Goal: Information Seeking & Learning: Learn about a topic

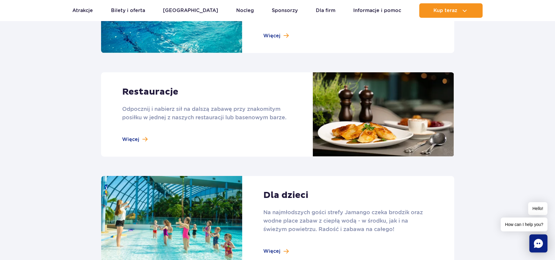
scroll to position [712, 0]
click at [194, 136] on link at bounding box center [277, 114] width 353 height 84
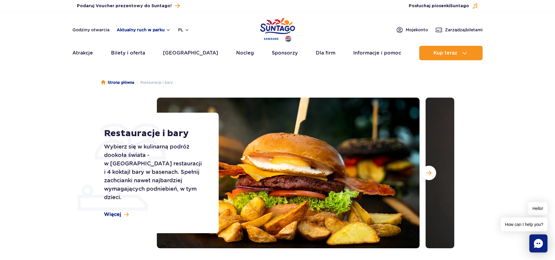
click at [158, 28] on button "Aktualny ruch w parku" at bounding box center [144, 29] width 54 height 5
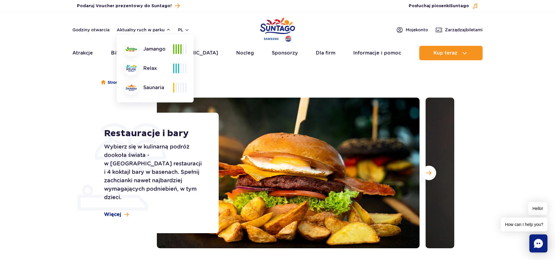
click at [180, 52] on span at bounding box center [180, 49] width 1 height 10
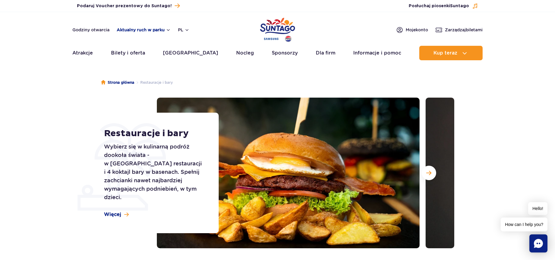
click at [140, 30] on button "Aktualny ruch w parku" at bounding box center [144, 29] width 54 height 5
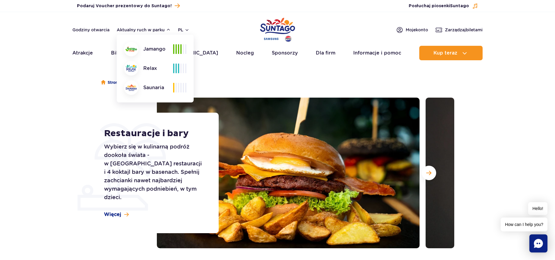
click at [135, 46] on div at bounding box center [131, 49] width 14 height 14
click at [176, 50] on span at bounding box center [176, 49] width 1 height 10
click at [157, 67] on div "Relax" at bounding box center [148, 68] width 49 height 14
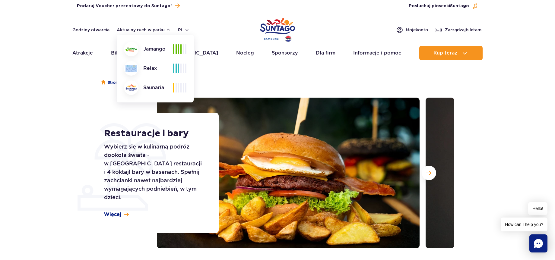
click at [157, 67] on div "Relax" at bounding box center [148, 68] width 49 height 14
click at [160, 77] on div "Jamango Relax Saunaria" at bounding box center [155, 68] width 62 height 53
click at [98, 32] on link "Godziny otwarcia" at bounding box center [90, 30] width 37 height 6
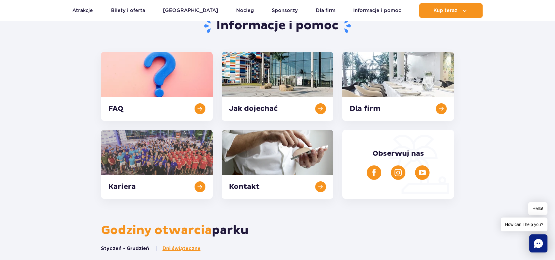
scroll to position [62, 0]
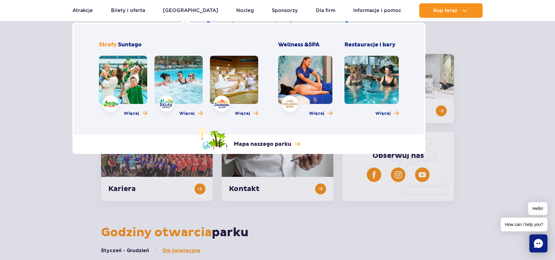
click at [246, 82] on link at bounding box center [234, 80] width 48 height 48
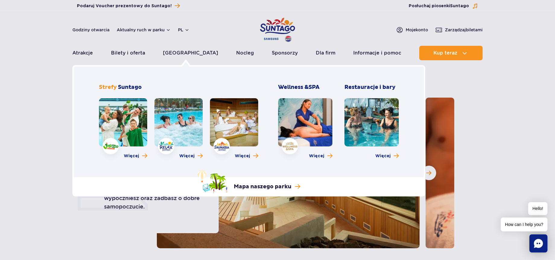
click at [174, 114] on link at bounding box center [178, 122] width 48 height 48
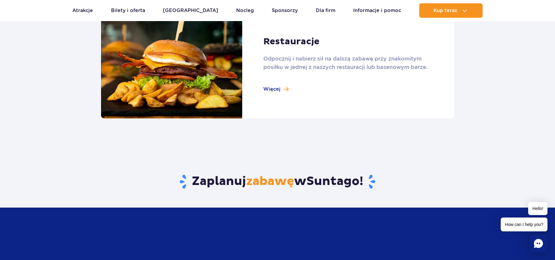
scroll to position [688, 0]
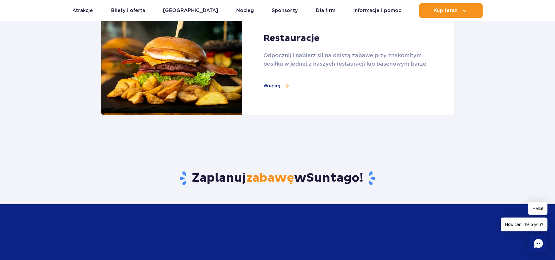
click at [280, 85] on link at bounding box center [277, 61] width 353 height 108
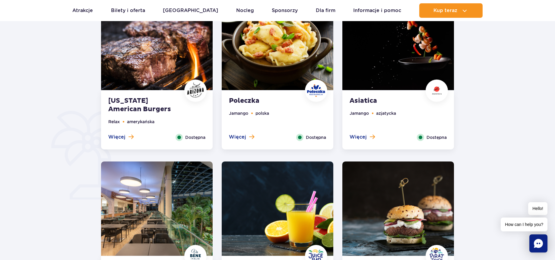
scroll to position [343, 0]
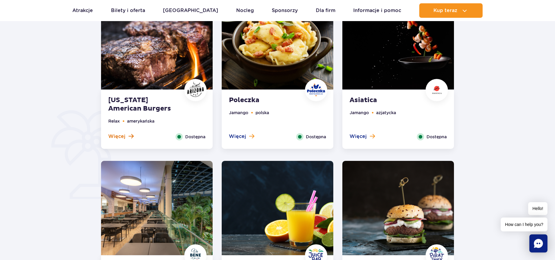
click at [119, 137] on span "Więcej" at bounding box center [116, 136] width 17 height 7
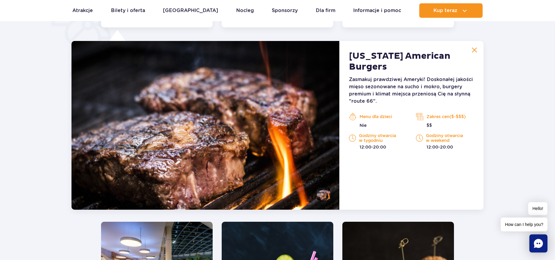
scroll to position [469, 0]
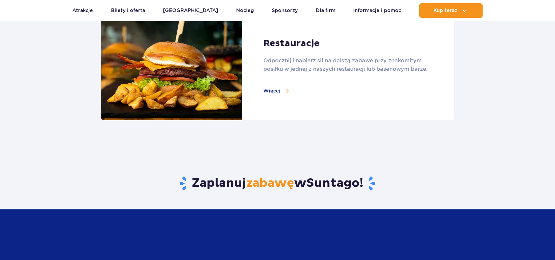
scroll to position [680, 0]
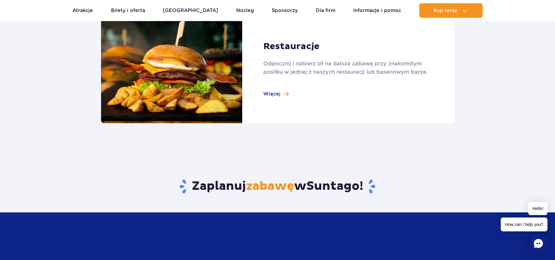
drag, startPoint x: 316, startPoint y: 102, endPoint x: 248, endPoint y: 95, distance: 68.9
click at [316, 102] on link at bounding box center [277, 69] width 353 height 108
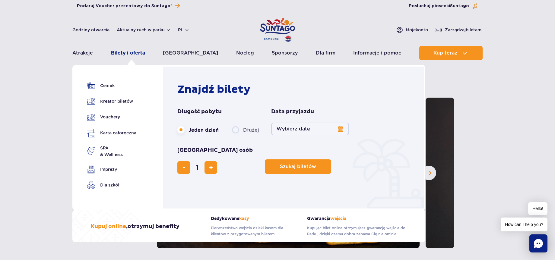
click at [132, 54] on link "Bilety i oferta" at bounding box center [128, 53] width 34 height 14
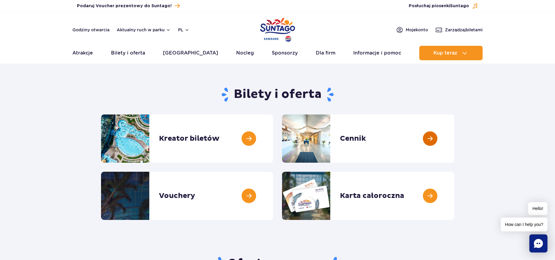
click at [454, 148] on link at bounding box center [454, 139] width 0 height 48
click at [273, 130] on link at bounding box center [273, 139] width 0 height 48
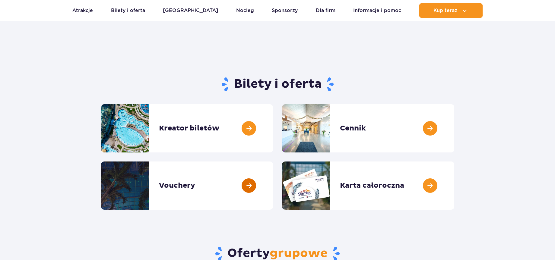
click at [273, 170] on link at bounding box center [273, 186] width 0 height 48
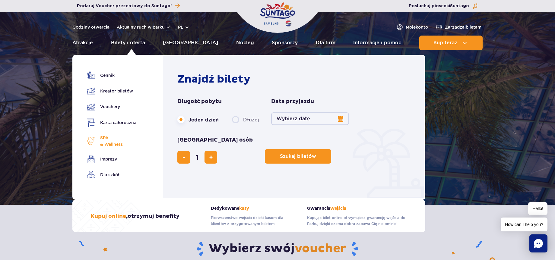
click at [109, 139] on span "SPA & Wellness" at bounding box center [111, 141] width 23 height 13
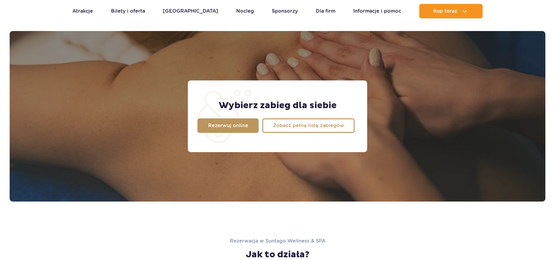
scroll to position [476, 0]
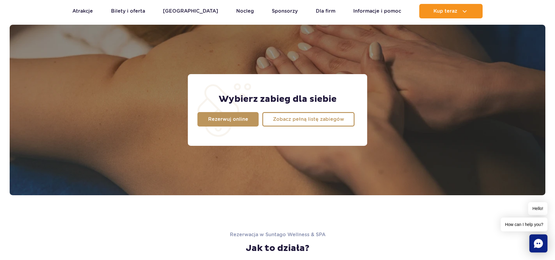
click at [289, 127] on div "Wybierz zabieg dla siebie Rezerwuj online Zobacz pełną listę zabiegów" at bounding box center [277, 110] width 179 height 72
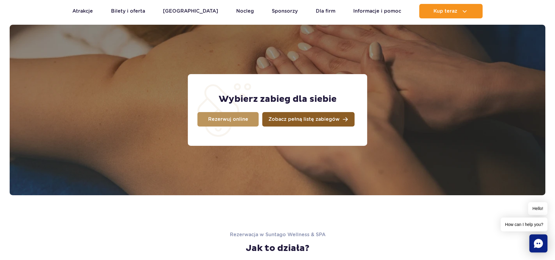
click at [294, 125] on link "Zobacz pełną listę zabiegów" at bounding box center [308, 119] width 92 height 14
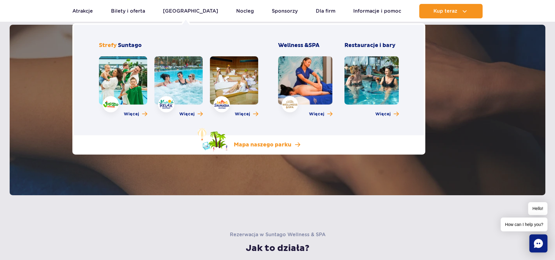
click at [237, 137] on link "Mapa naszego parku" at bounding box center [249, 140] width 103 height 24
